Goal: Task Accomplishment & Management: Complete application form

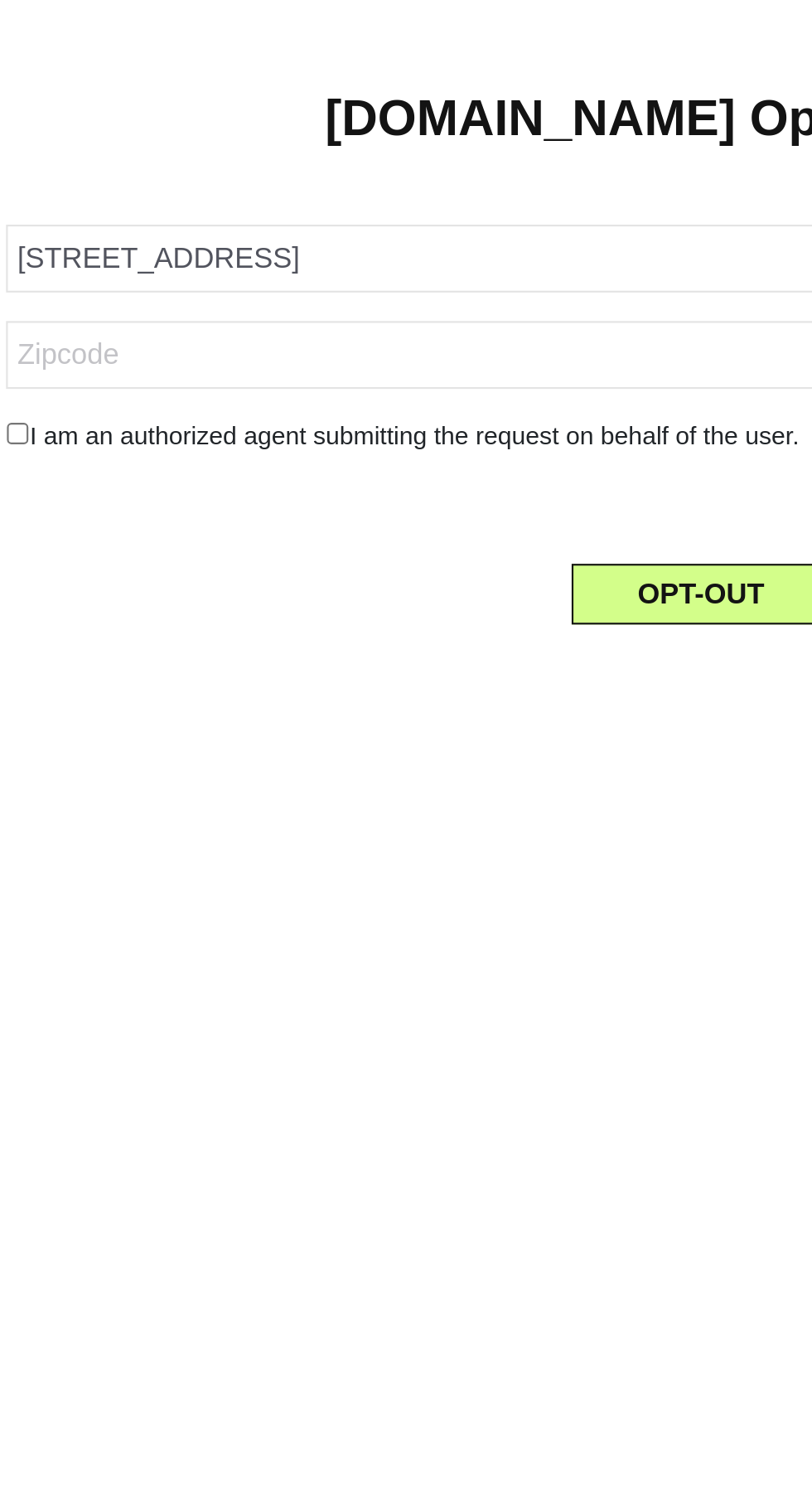
type input "[STREET_ADDRESS]"
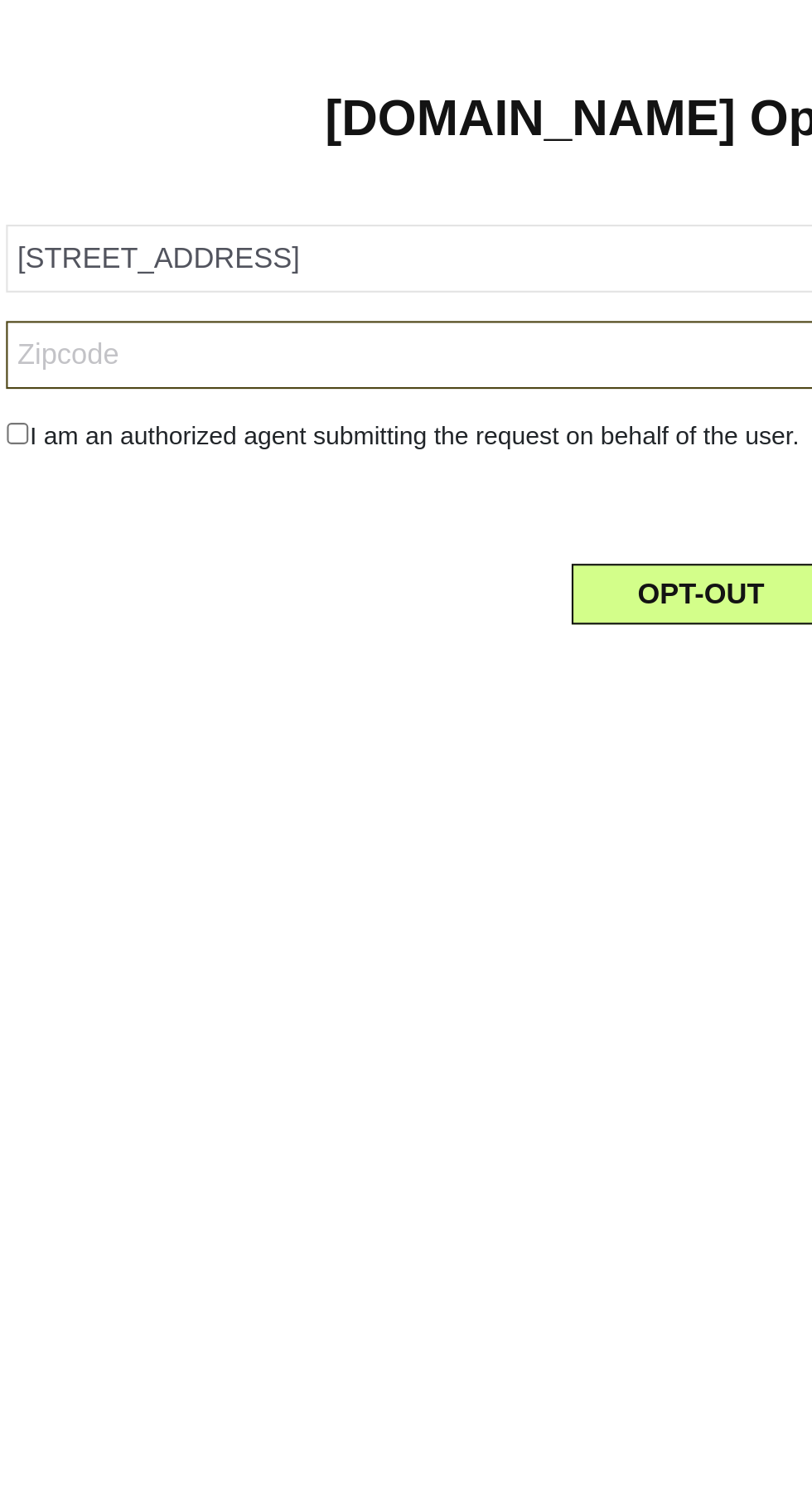
click at [218, 355] on input "text" at bounding box center [399, 339] width 645 height 31
type input "9"
type input "01970"
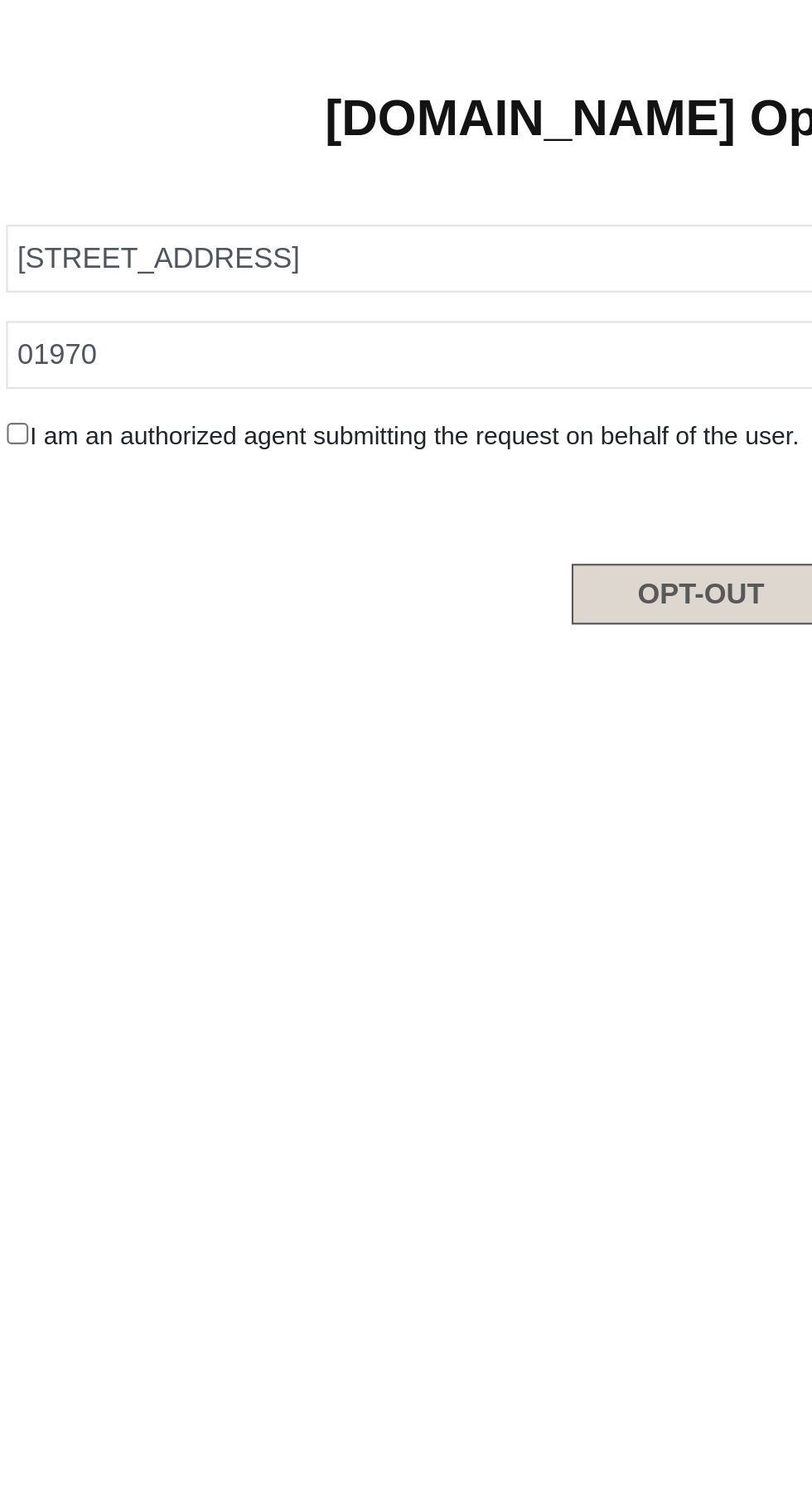
click at [421, 464] on button "OPT-OUT" at bounding box center [400, 450] width 120 height 28
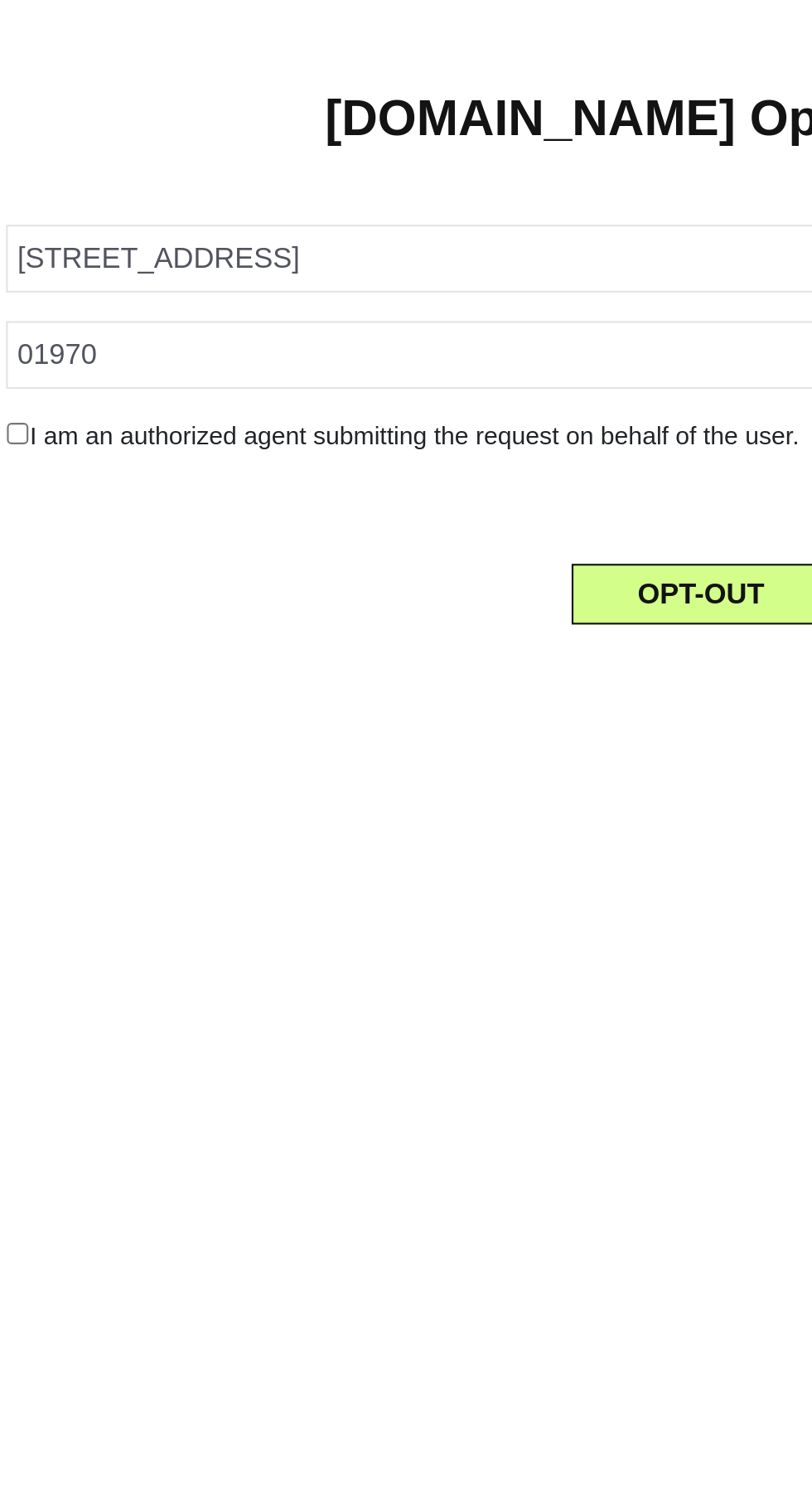
click at [95, 416] on div at bounding box center [399, 407] width 670 height 17
click at [102, 416] on div at bounding box center [399, 407] width 670 height 17
click at [90, 432] on form "[STREET_ADDRESS] 01970 I am an authorized agent submitting the request on behal…" at bounding box center [399, 362] width 645 height 206
click at [106, 428] on form "[STREET_ADDRESS] 01970 I am an authorized agent submitting the request on behal…" at bounding box center [399, 362] width 645 height 206
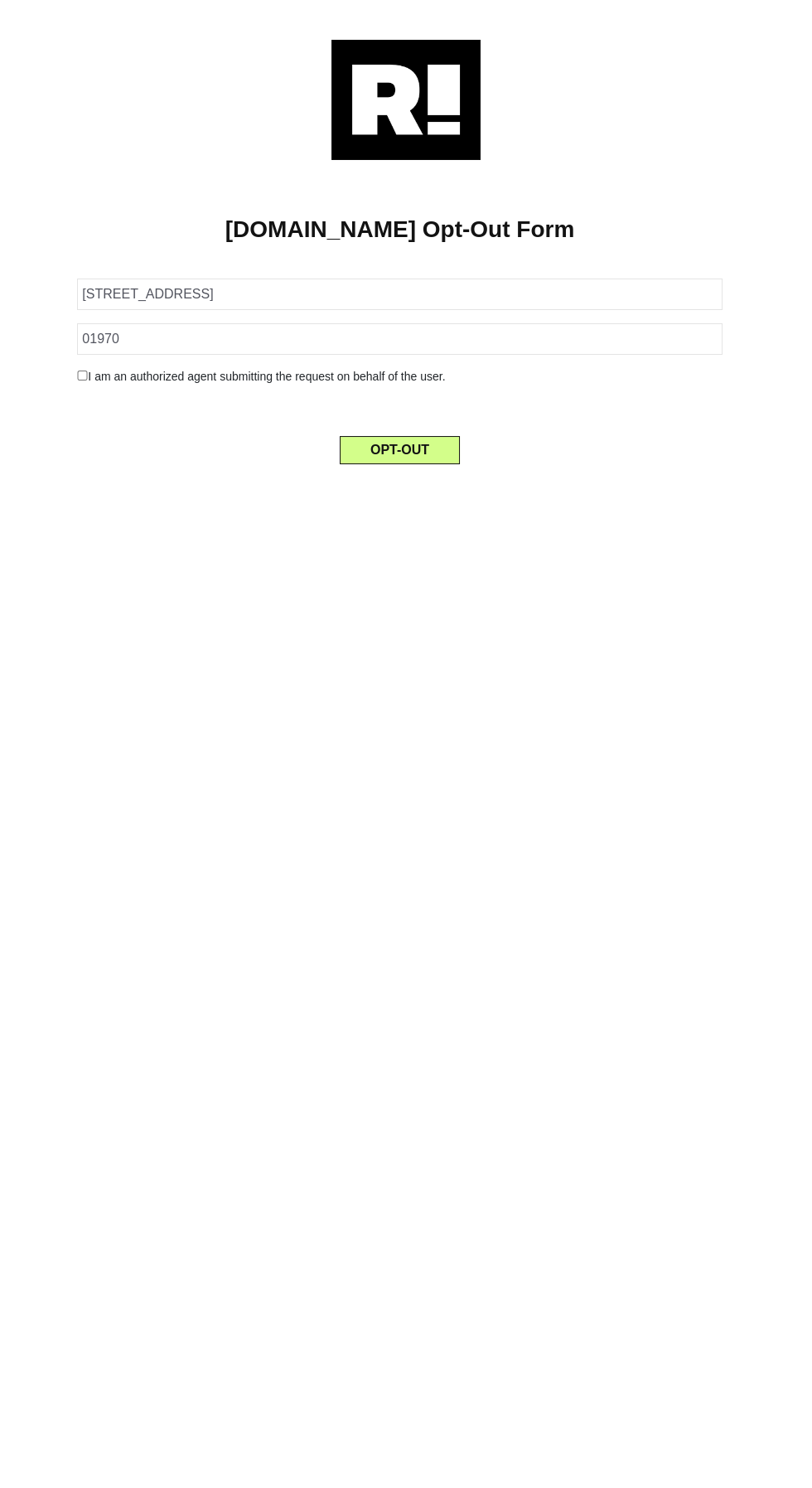
click at [84, 380] on input "checkbox" at bounding box center [82, 375] width 10 height 10
checkbox input "true"
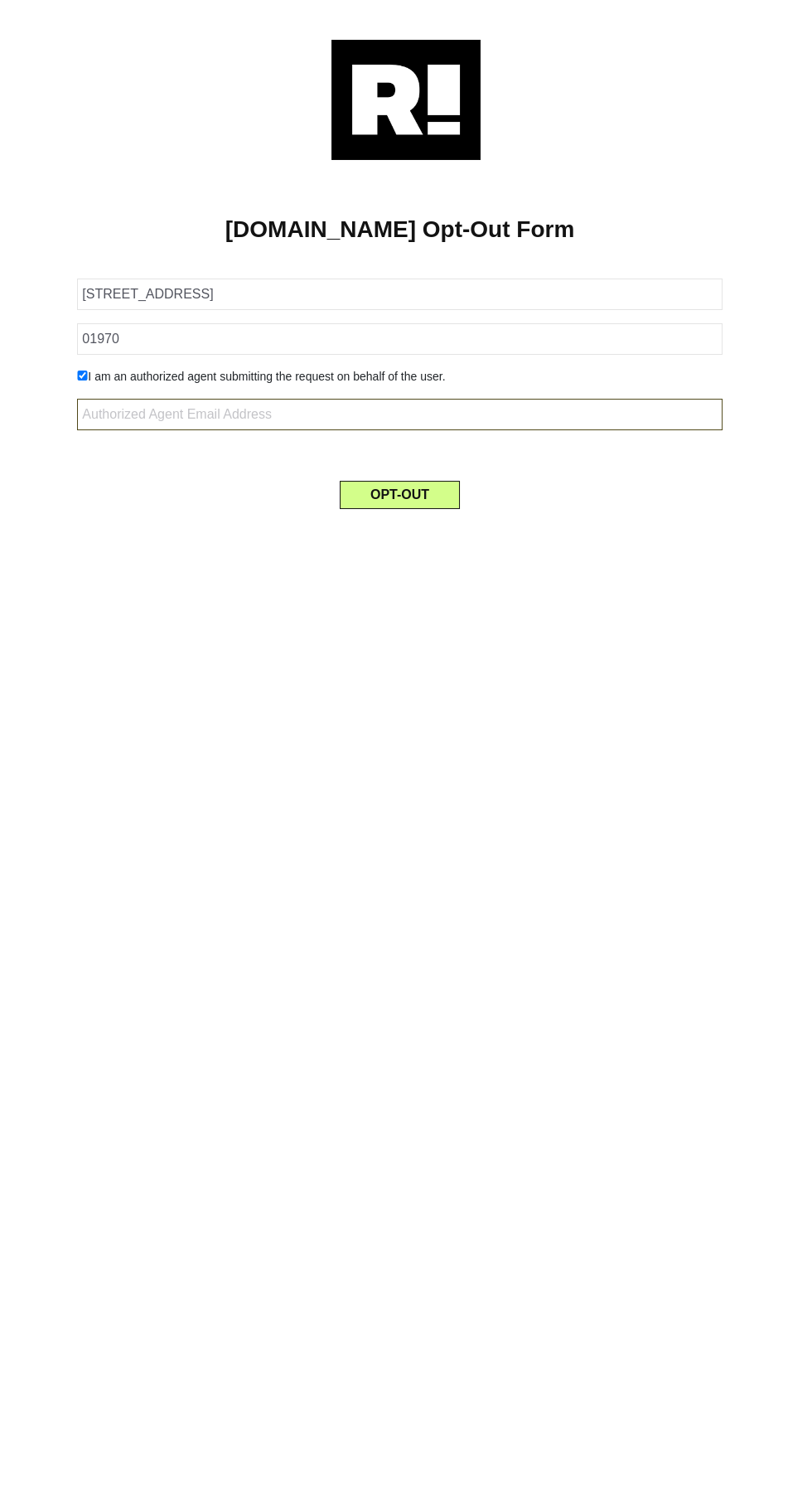
click at [117, 430] on input "text" at bounding box center [399, 414] width 645 height 31
click at [440, 509] on button "OPT-OUT" at bounding box center [400, 495] width 120 height 28
click at [524, 430] on input "text" at bounding box center [399, 414] width 645 height 31
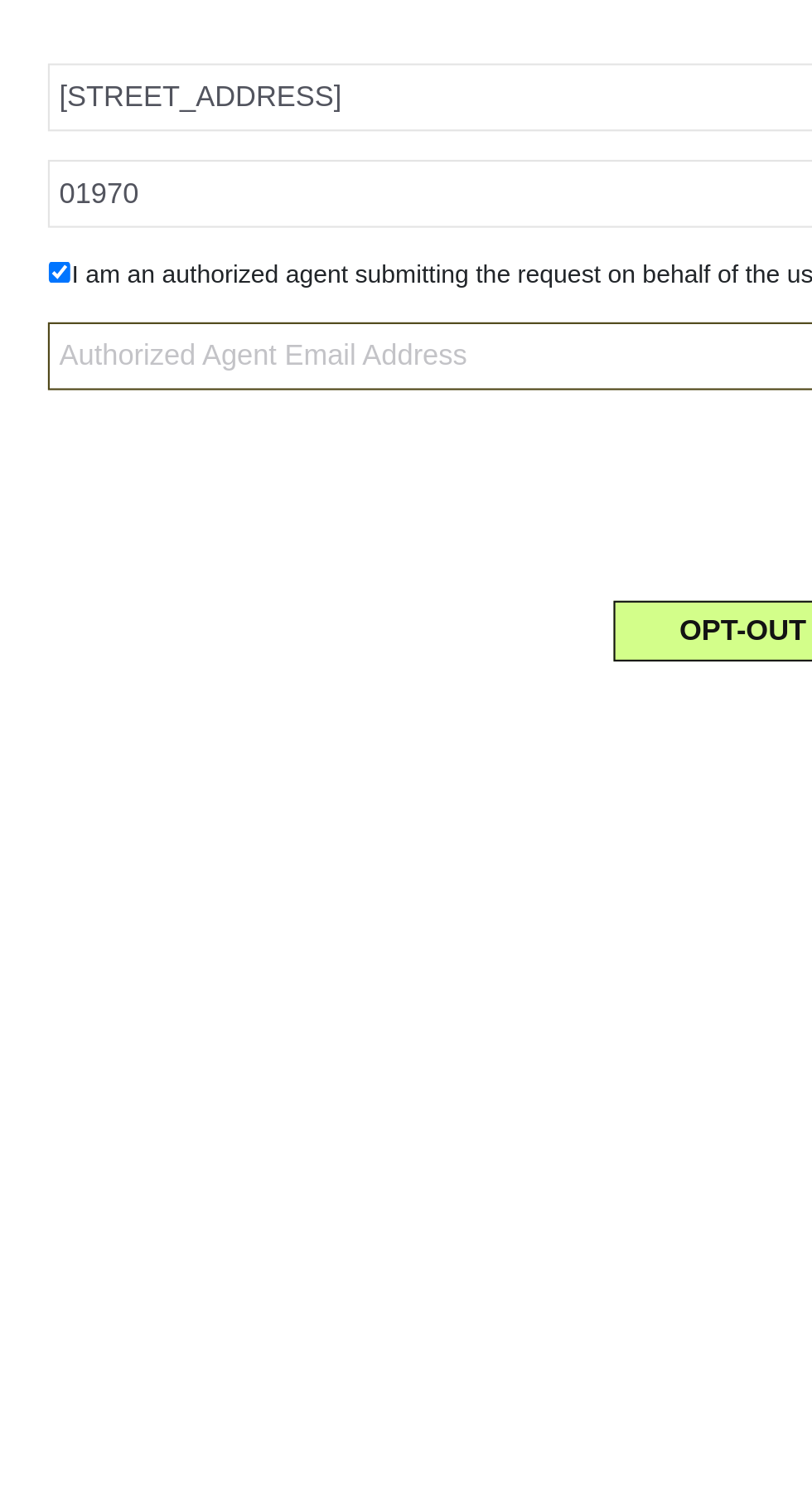
click at [245, 430] on input "text" at bounding box center [399, 414] width 645 height 31
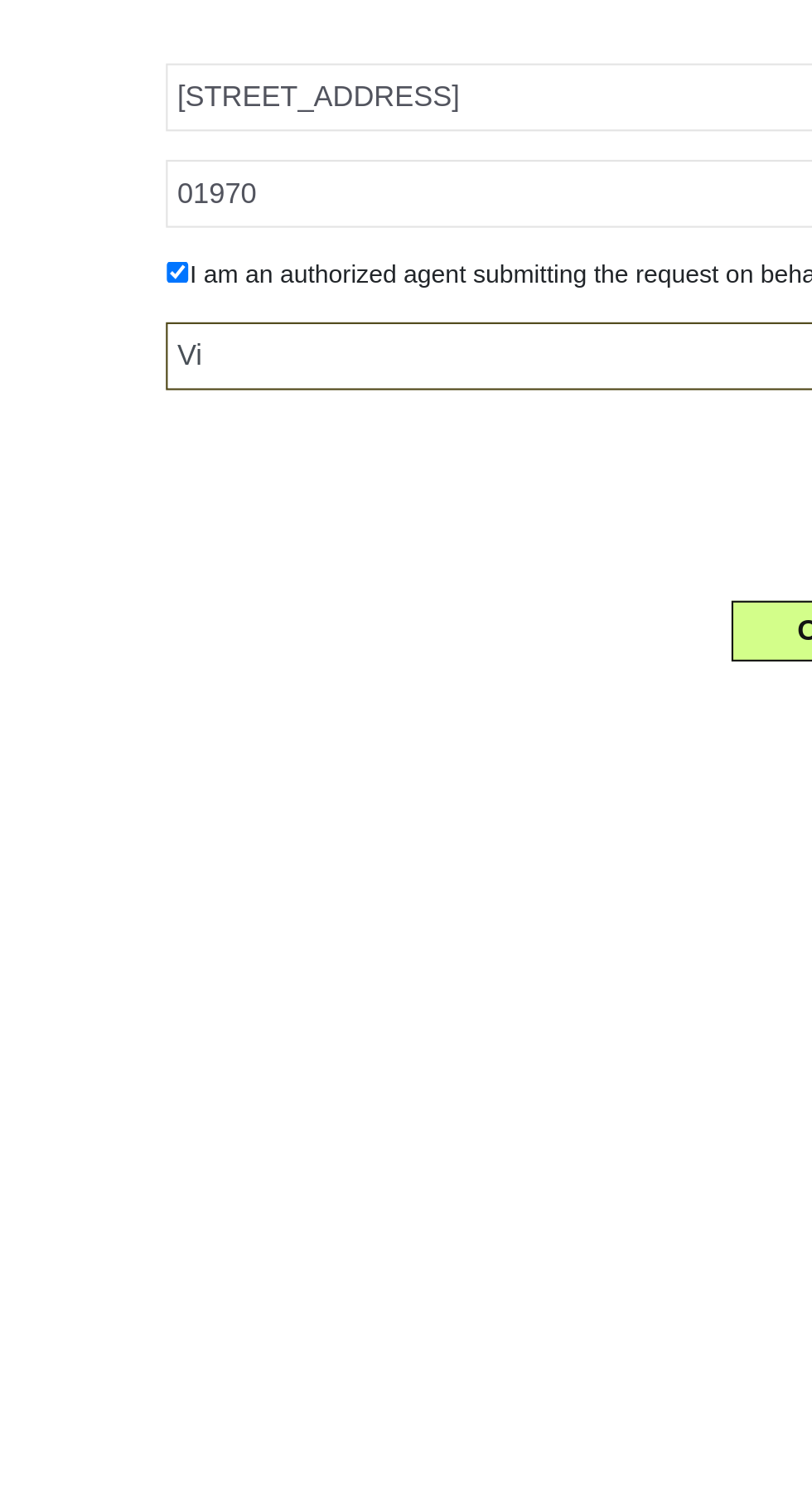
click at [227, 430] on input "Vi" at bounding box center [399, 414] width 645 height 31
type input "[PERSON_NAME]"
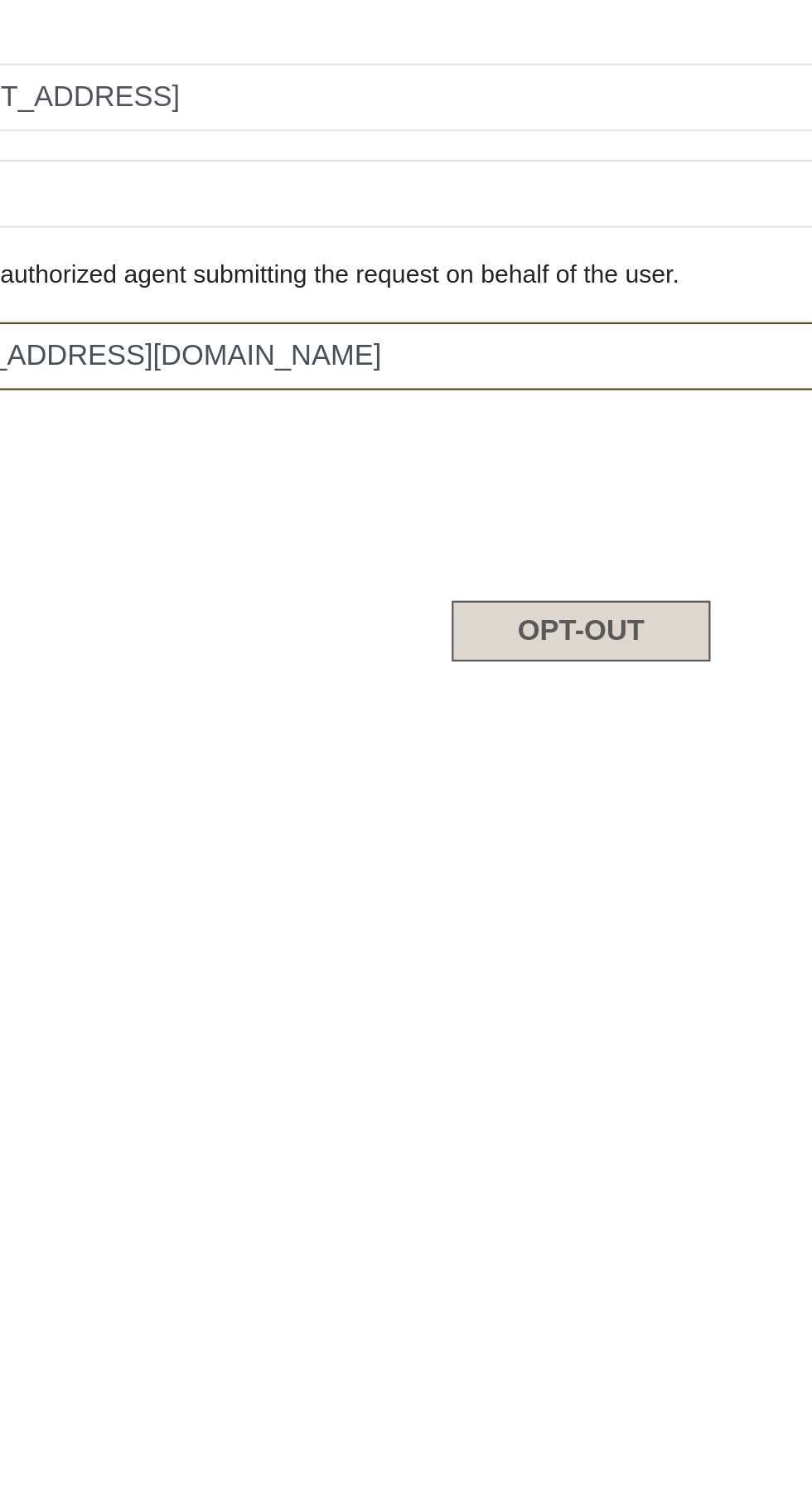
type input "[EMAIL_ADDRESS][DOMAIN_NAME]"
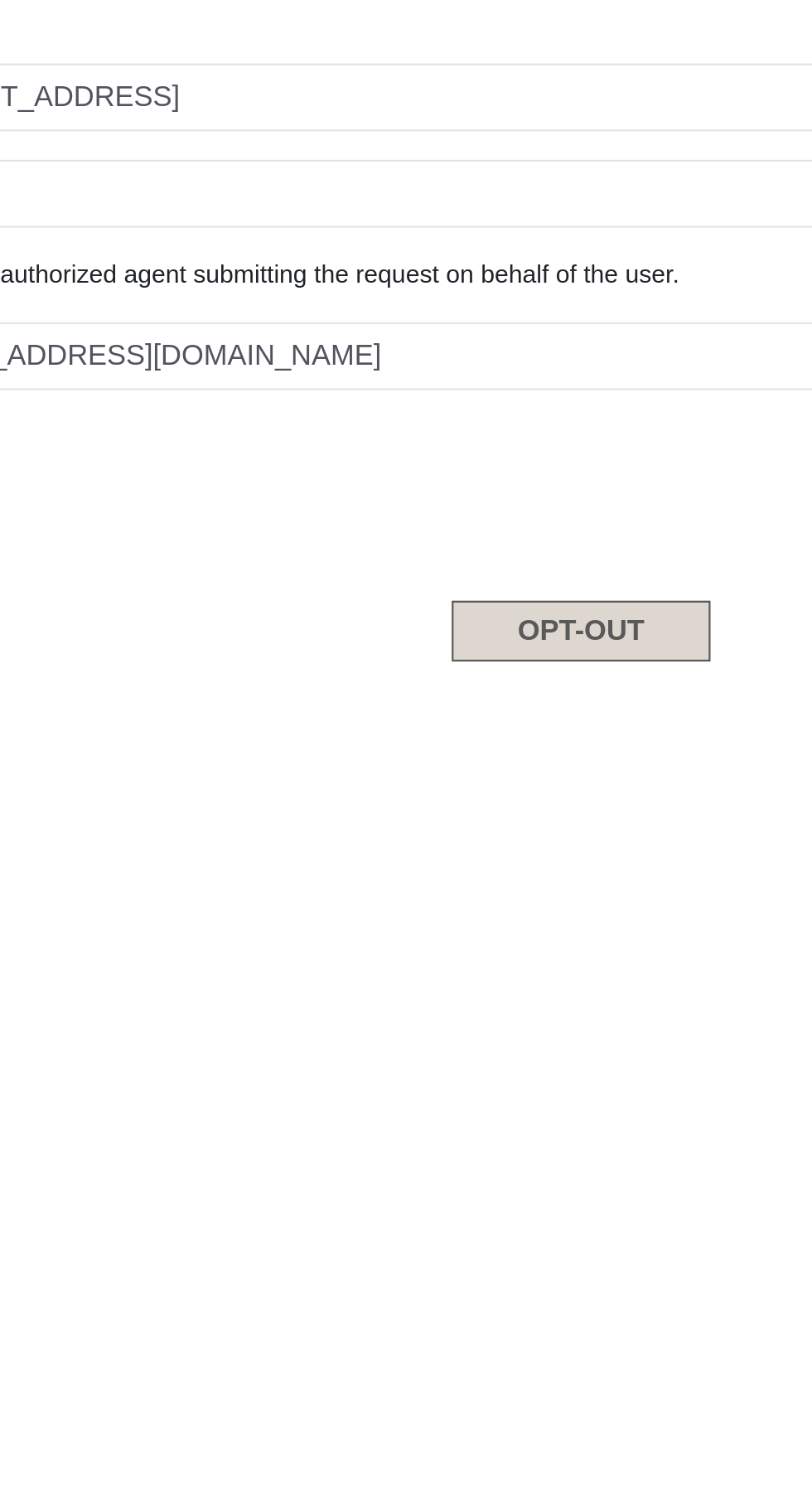
click at [426, 556] on button "OPT-OUT" at bounding box center [400, 542] width 120 height 28
click at [403, 556] on button "OPT-OUT" at bounding box center [400, 542] width 120 height 28
click at [438, 556] on button "OPT-OUT" at bounding box center [400, 542] width 120 height 28
click at [439, 556] on button "OPT-OUT" at bounding box center [400, 542] width 120 height 28
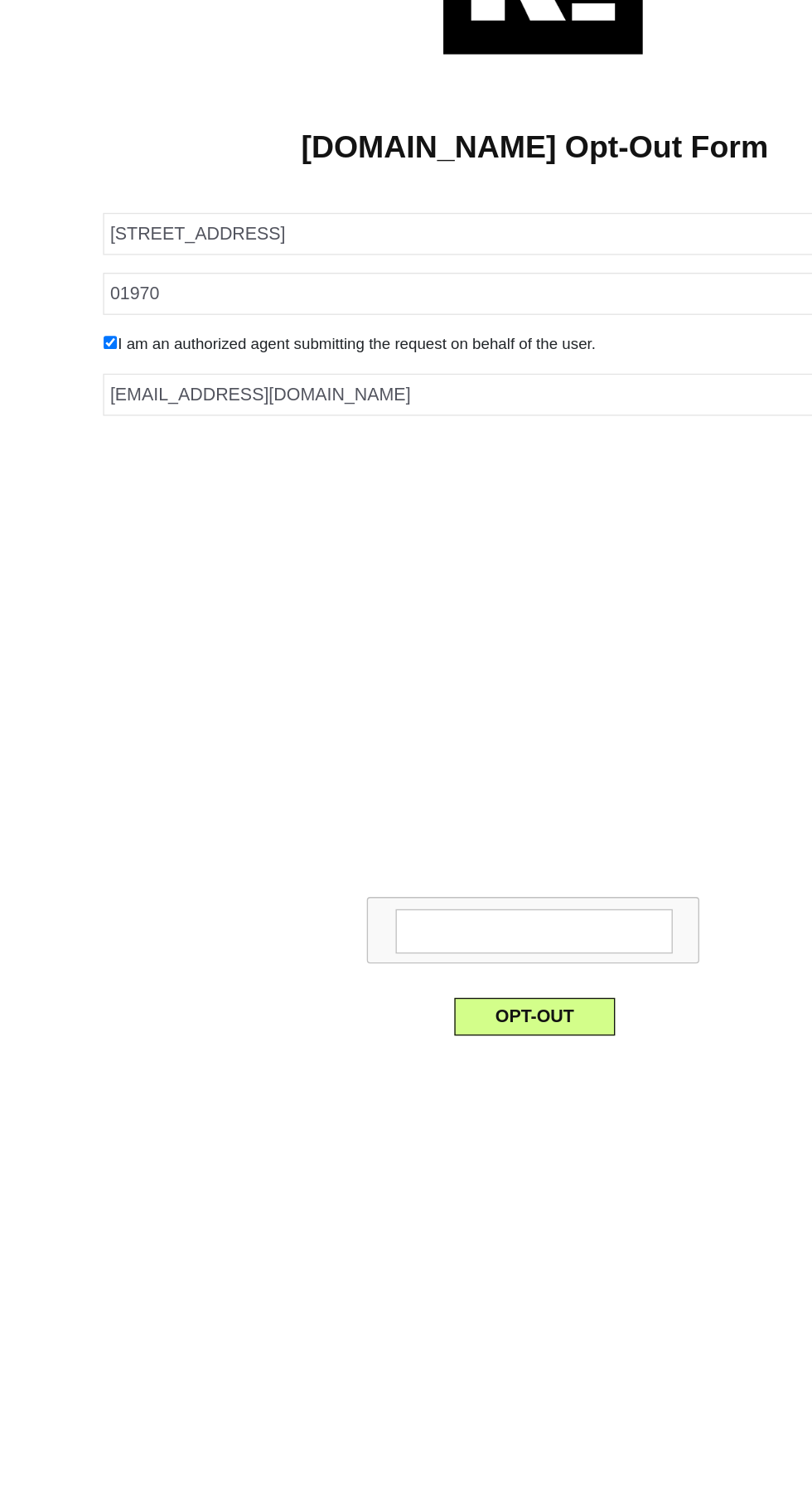
click at [469, 832] on textarea at bounding box center [399, 816] width 208 height 33
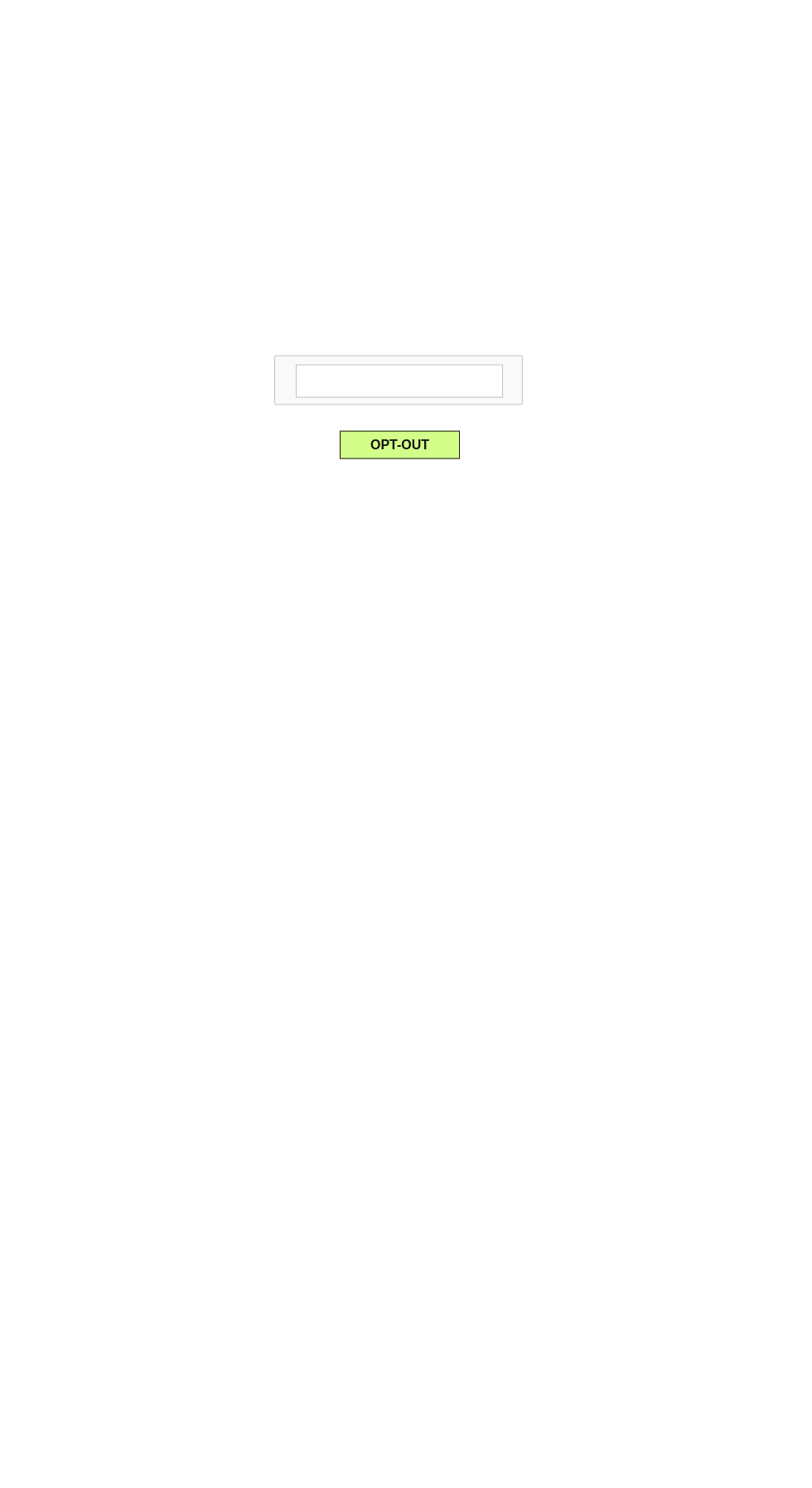
click at [407, 832] on textarea at bounding box center [399, 816] width 208 height 33
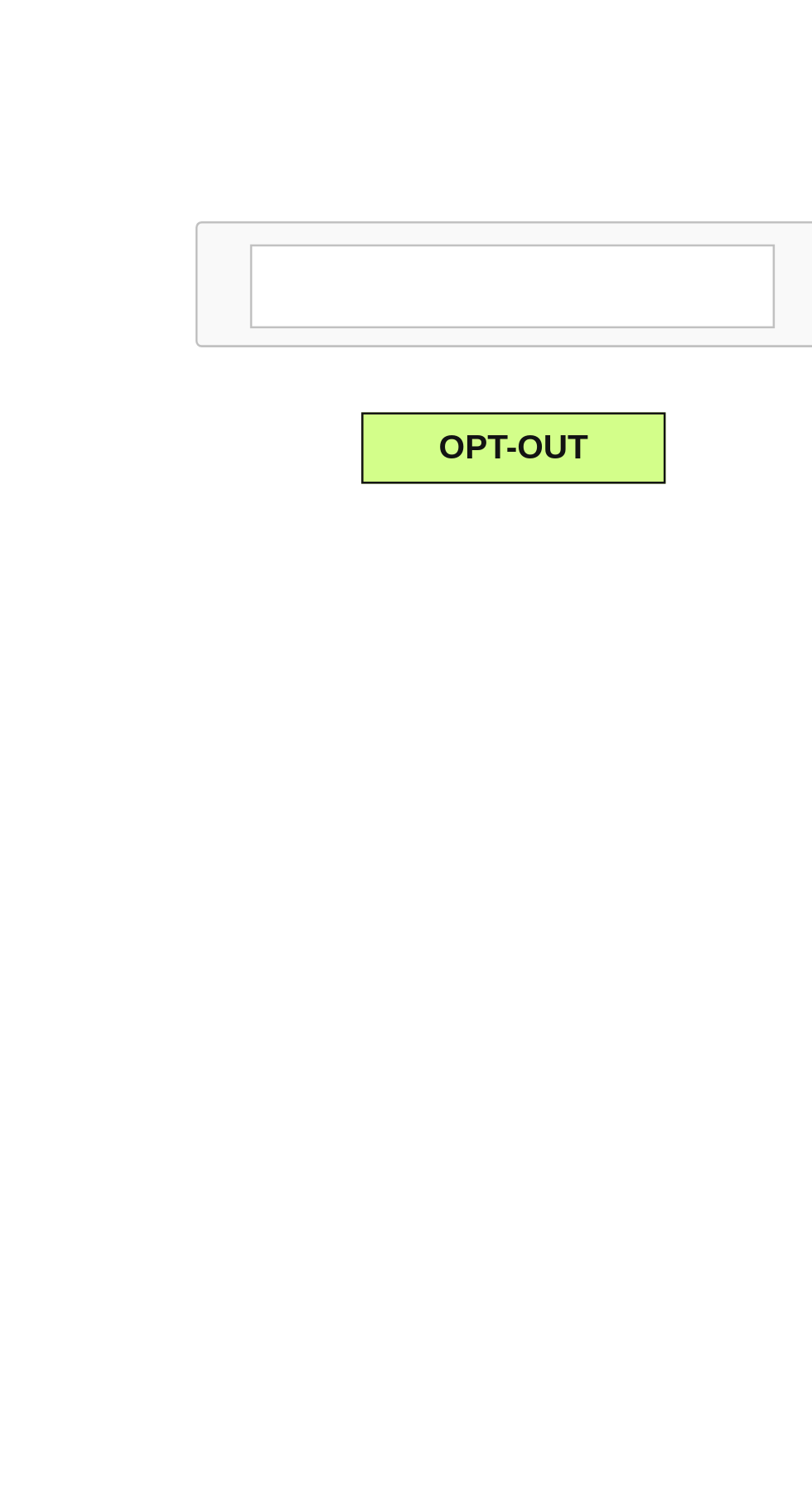
type textarea "H"
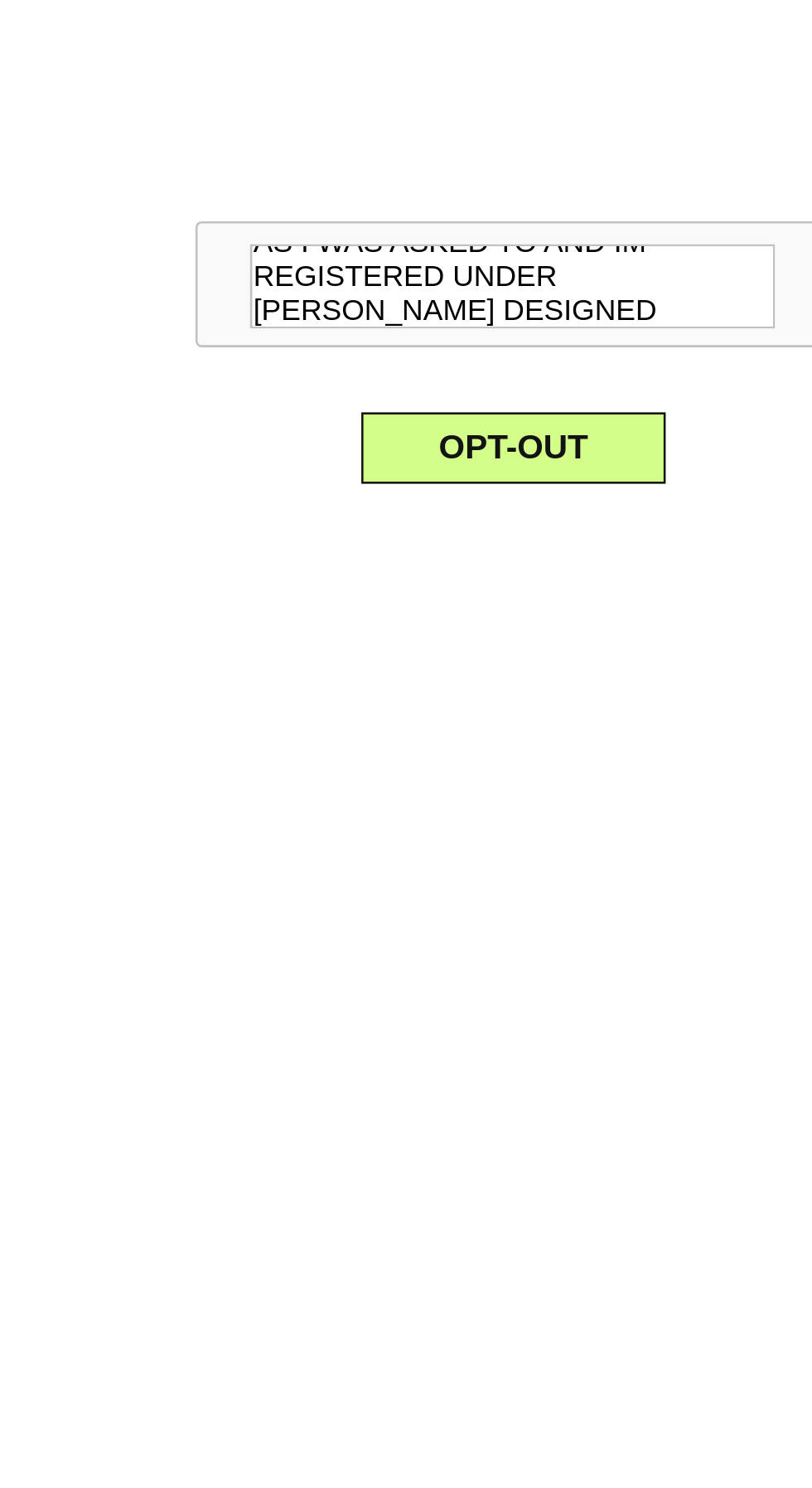
scroll to position [889, 0]
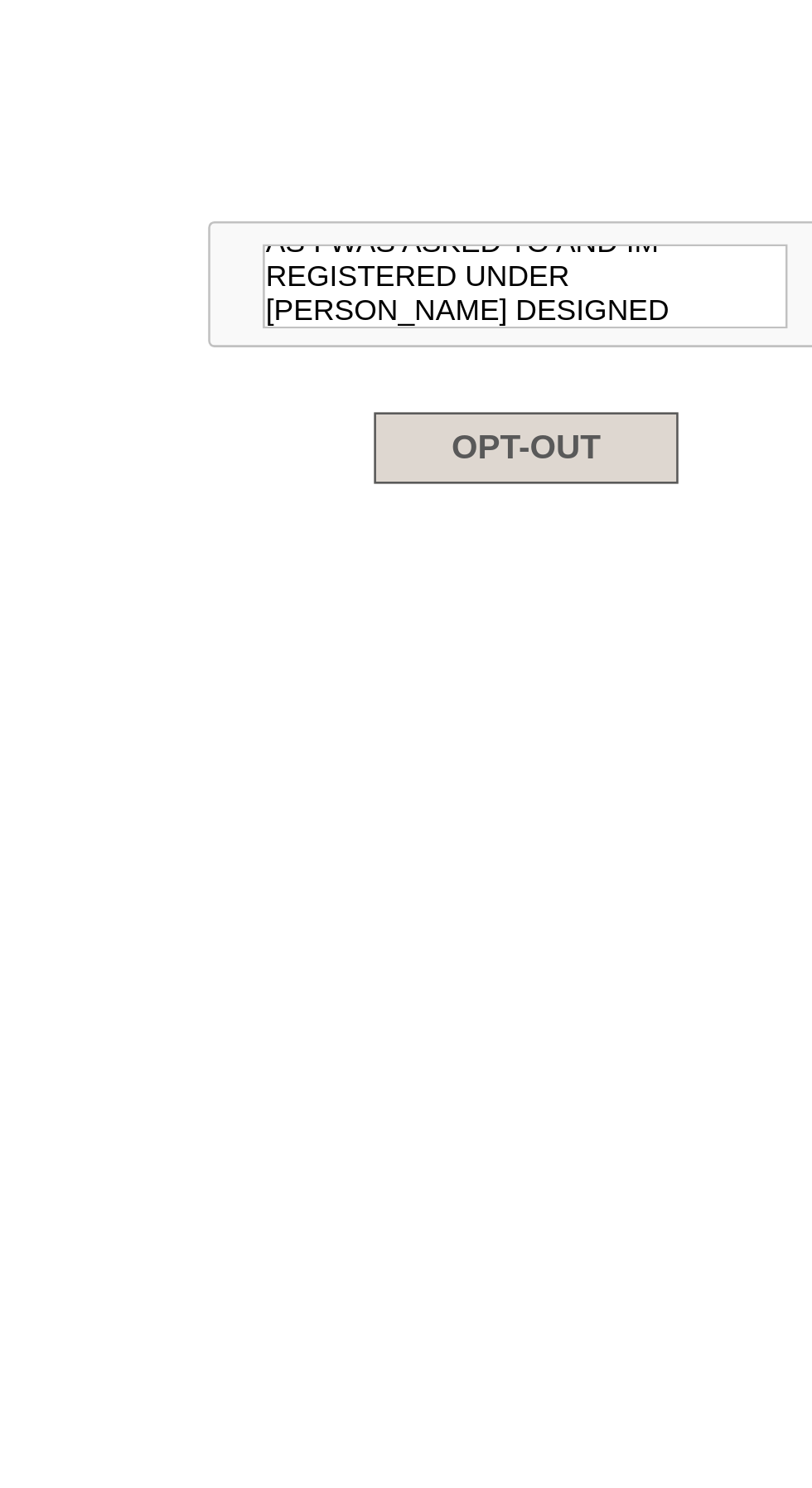
type textarea "How isn't mine if it's under my name LEDGIALATION code and I intend to keep my …"
click at [434, 894] on button "OPT-OUT" at bounding box center [400, 879] width 120 height 28
